Goal: Transaction & Acquisition: Purchase product/service

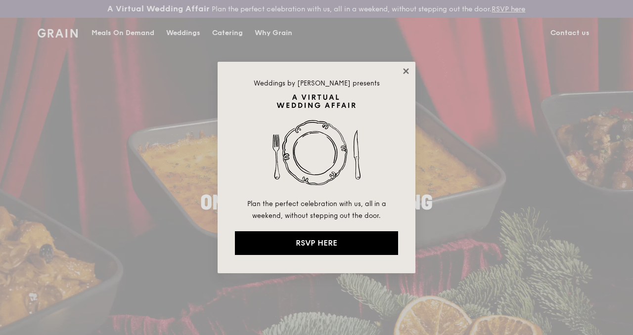
click at [407, 69] on icon at bounding box center [405, 70] width 5 height 5
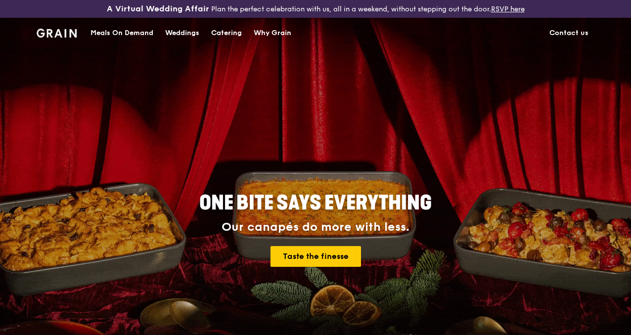
click at [148, 43] on div "Meals On Demand" at bounding box center [122, 33] width 63 height 30
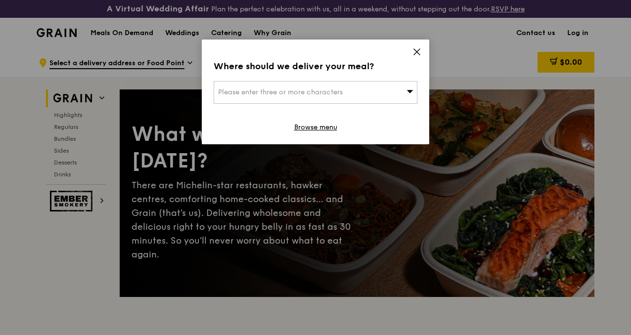
click at [323, 93] on span "Please enter three or more characters" at bounding box center [280, 92] width 125 height 8
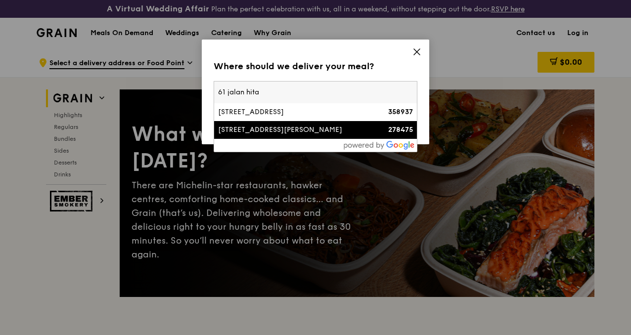
type input "61 jalan hita"
click at [291, 127] on div "[STREET_ADDRESS][PERSON_NAME]" at bounding box center [291, 130] width 146 height 10
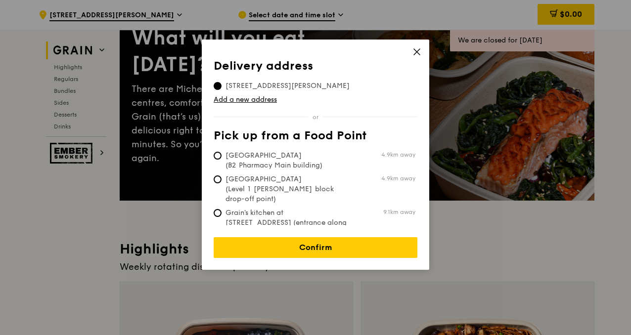
scroll to position [97, 0]
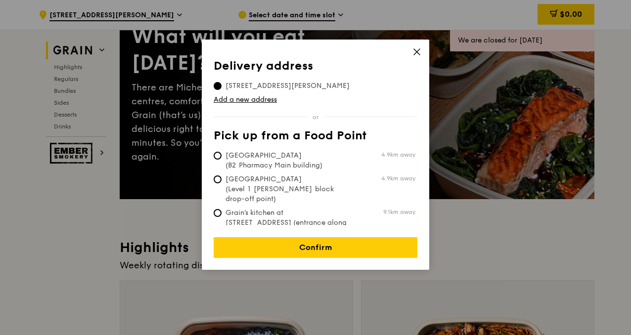
click at [376, 78] on tbody "61 Jalan Hitam Manis, 278475" at bounding box center [316, 84] width 204 height 14
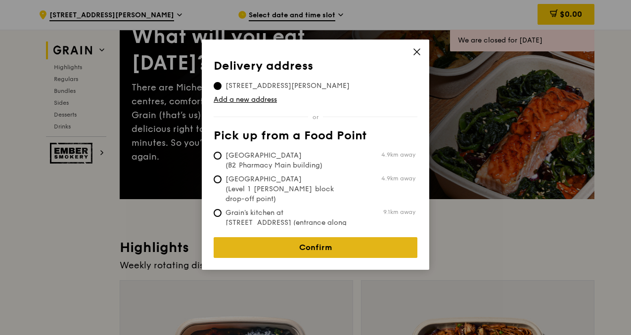
click at [324, 243] on link "Confirm" at bounding box center [316, 247] width 204 height 21
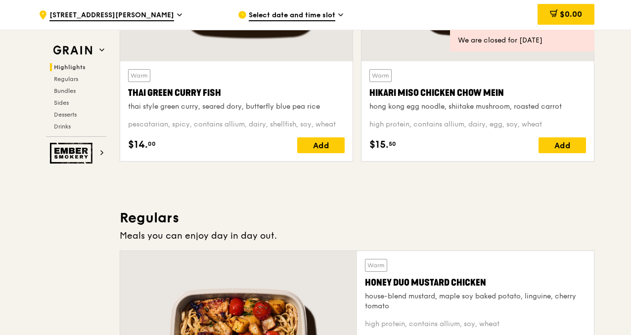
scroll to position [510, 0]
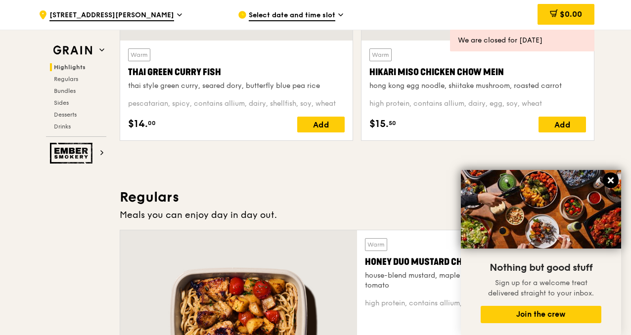
click at [613, 178] on icon at bounding box center [611, 181] width 6 height 6
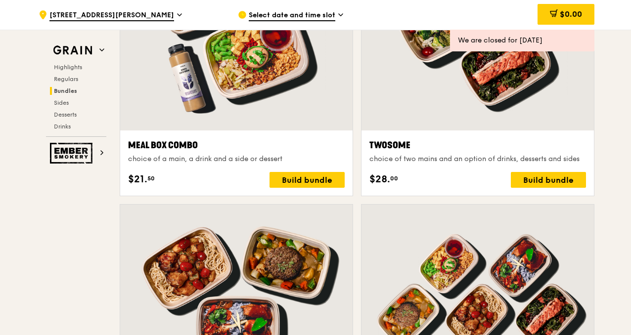
scroll to position [1554, 0]
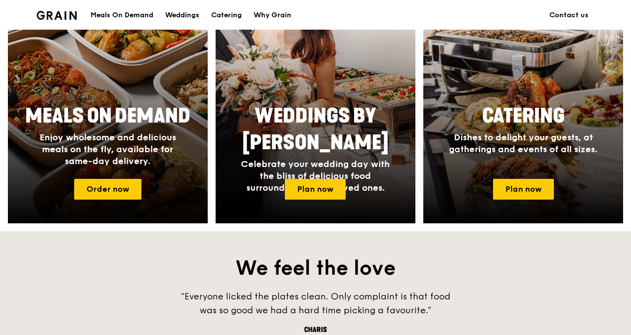
scroll to position [462, 0]
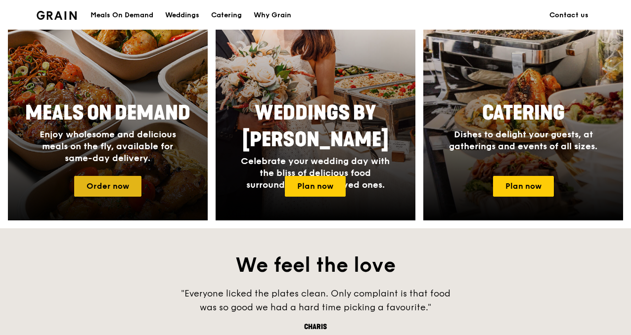
click at [118, 197] on link "Order now" at bounding box center [107, 186] width 67 height 21
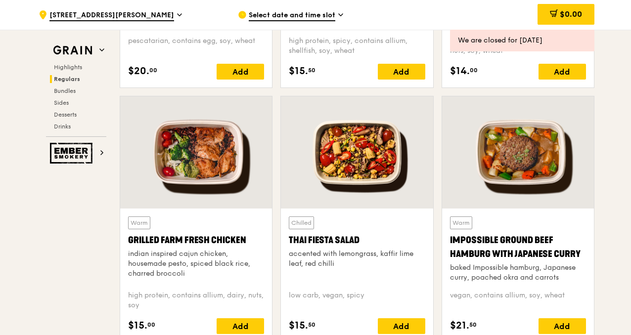
scroll to position [1092, 0]
